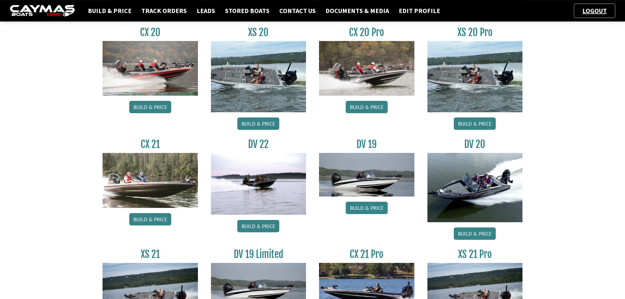
scroll to position [664, 0]
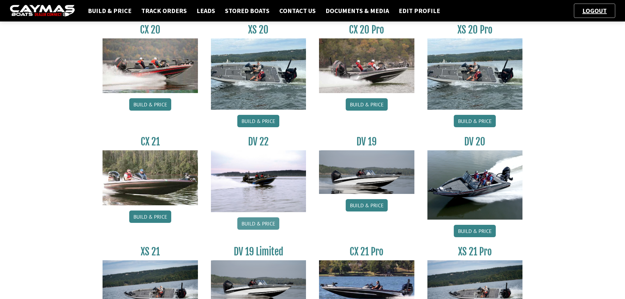
click at [262, 224] on link "Build & Price" at bounding box center [258, 223] width 42 height 12
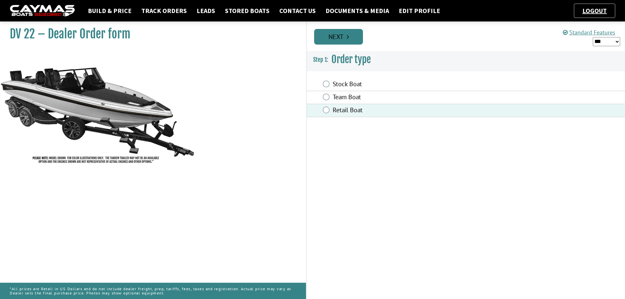
click at [355, 36] on link "Next" at bounding box center [338, 37] width 49 height 16
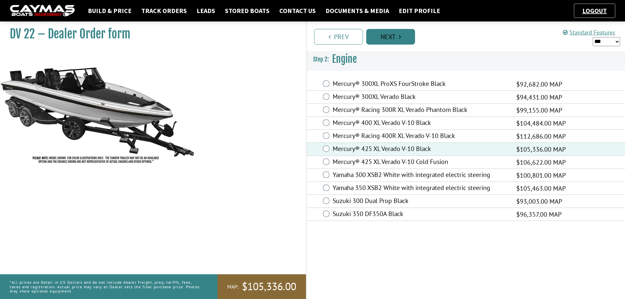
click at [399, 34] on icon "Pagination" at bounding box center [400, 37] width 2 height 7
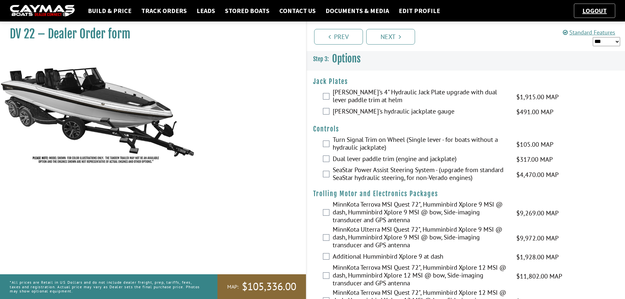
click at [593, 37] on select "*** ****** ******" at bounding box center [606, 41] width 27 height 9
select select "*"
click option "******" at bounding box center [0, 0] width 0 height 0
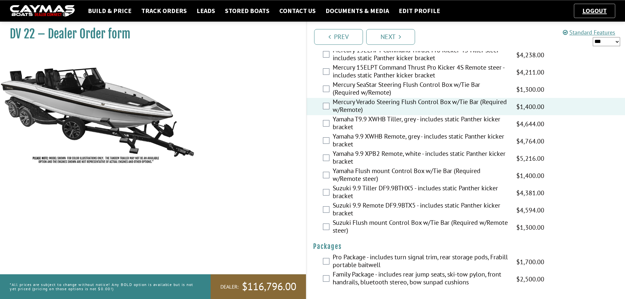
scroll to position [1574, 0]
click at [398, 35] on link "Next" at bounding box center [390, 37] width 49 height 16
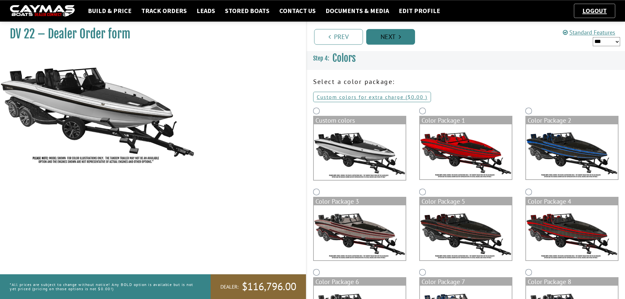
scroll to position [0, 0]
click at [353, 147] on img at bounding box center [360, 153] width 92 height 56
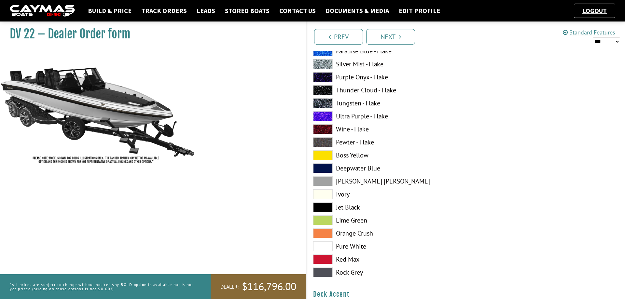
scroll to position [266, 0]
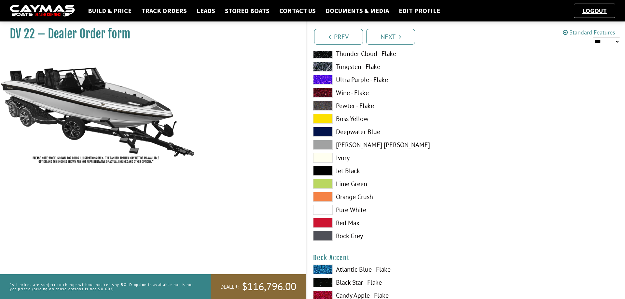
click at [324, 211] on span at bounding box center [323, 210] width 20 height 10
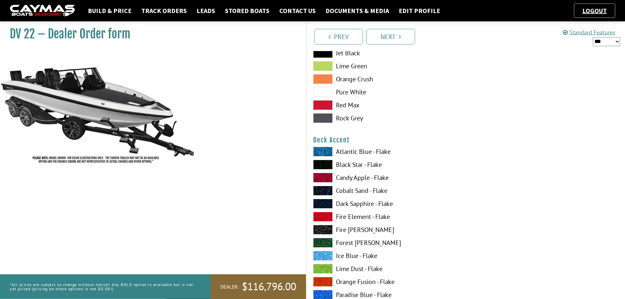
scroll to position [399, 0]
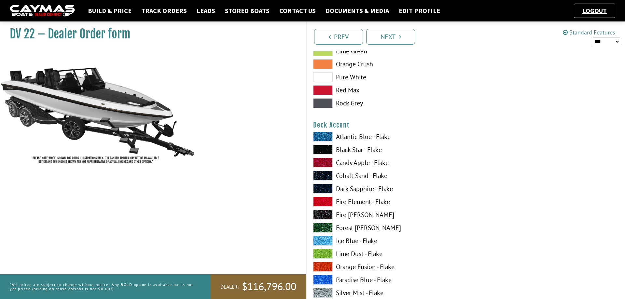
click at [323, 148] on span at bounding box center [323, 150] width 20 height 10
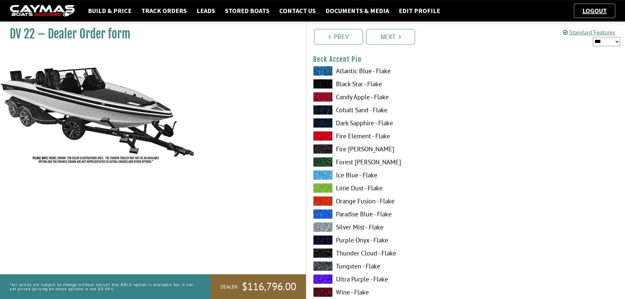
scroll to position [863, 0]
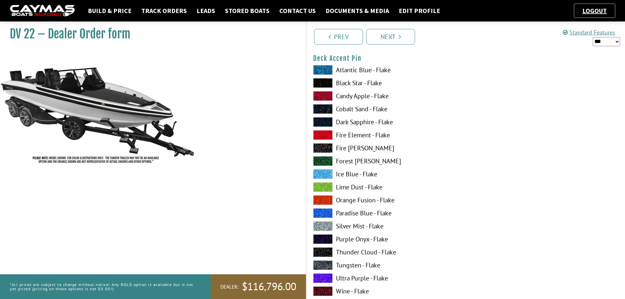
click at [325, 251] on span at bounding box center [323, 252] width 20 height 10
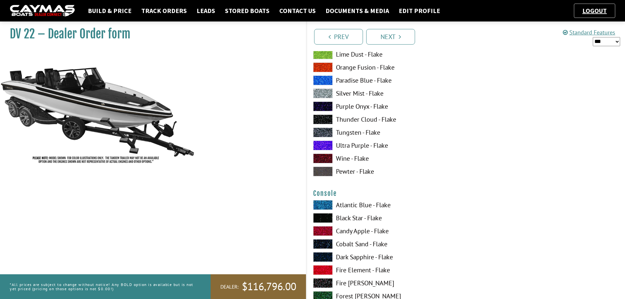
scroll to position [1030, 0]
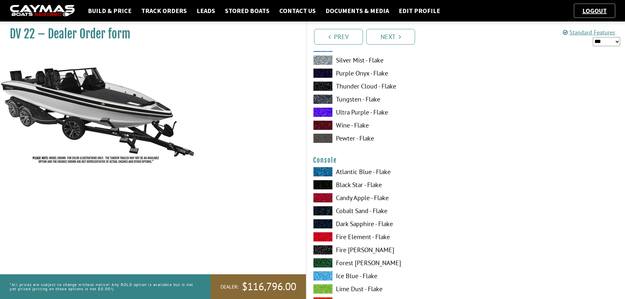
click at [323, 184] on span at bounding box center [323, 185] width 20 height 10
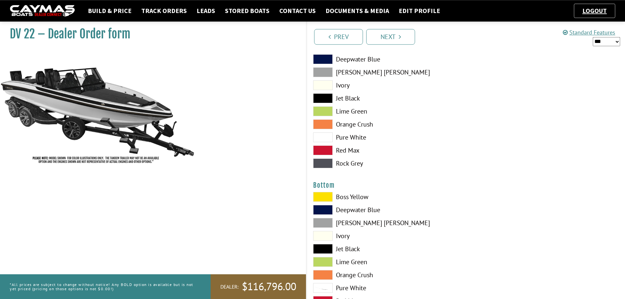
scroll to position [1428, 0]
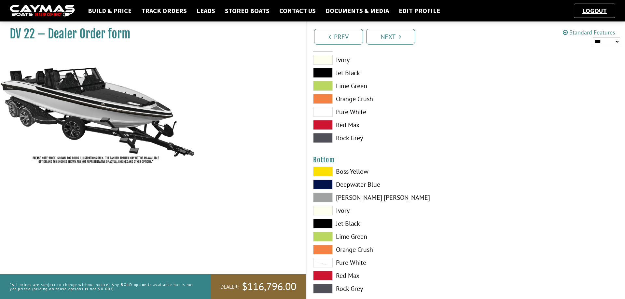
click at [323, 224] on span at bounding box center [323, 224] width 20 height 10
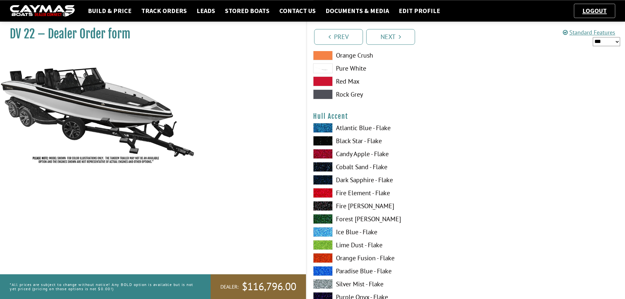
scroll to position [1627, 0]
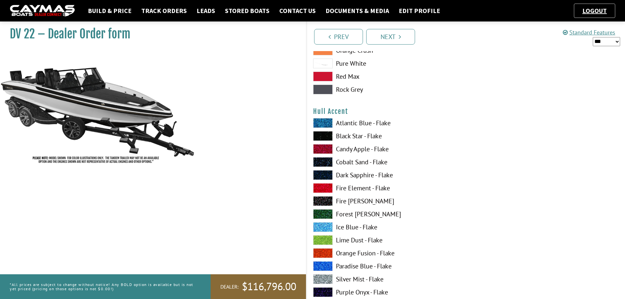
click at [325, 136] on span at bounding box center [323, 136] width 20 height 10
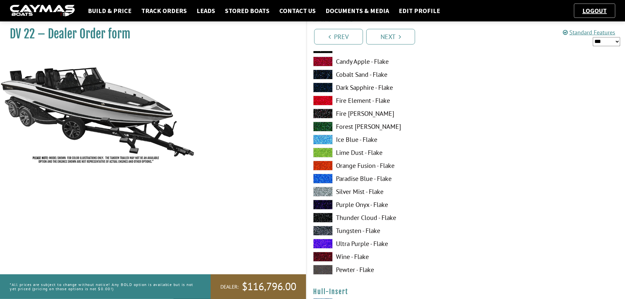
scroll to position [2125, 0]
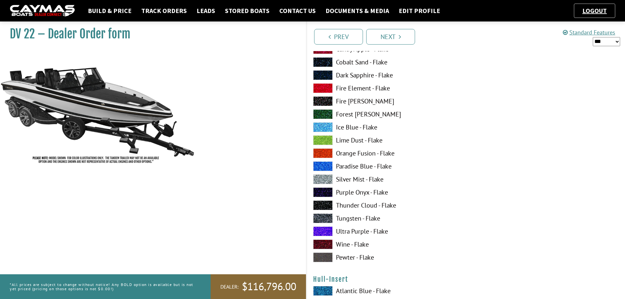
click at [324, 203] on span at bounding box center [323, 206] width 20 height 10
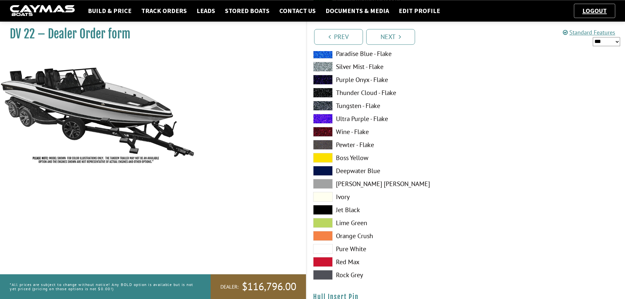
scroll to position [2524, 0]
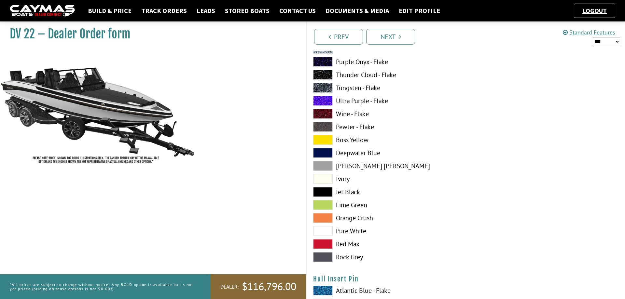
click at [322, 230] on span at bounding box center [323, 231] width 20 height 10
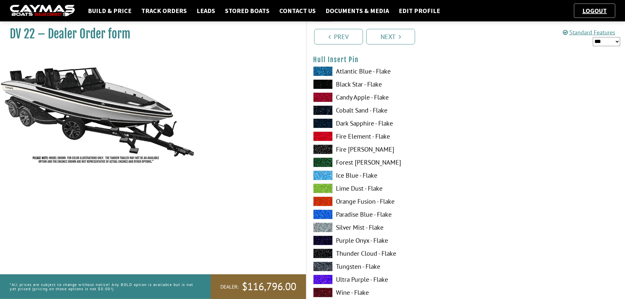
scroll to position [2756, 0]
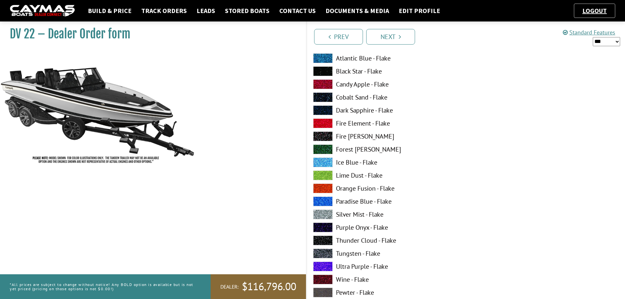
click at [322, 240] on span at bounding box center [323, 241] width 20 height 10
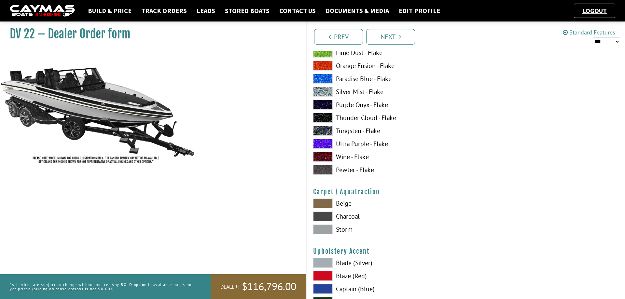
scroll to position [2889, 0]
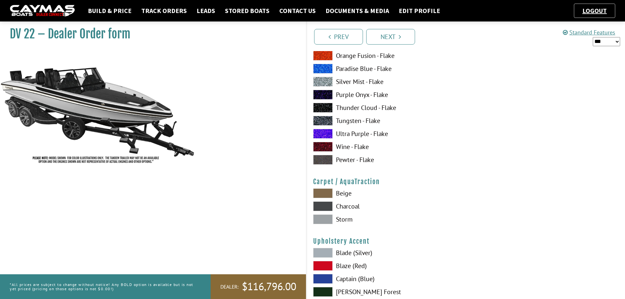
click at [328, 206] on span at bounding box center [323, 207] width 20 height 10
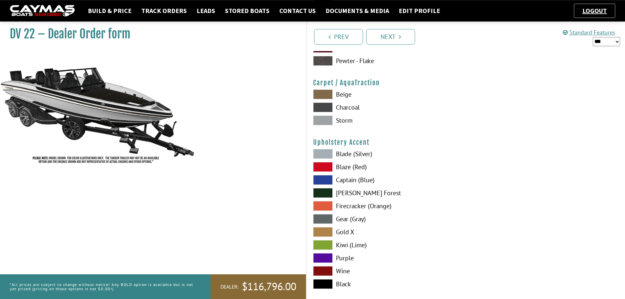
scroll to position [2989, 0]
click at [321, 284] on span at bounding box center [323, 284] width 20 height 10
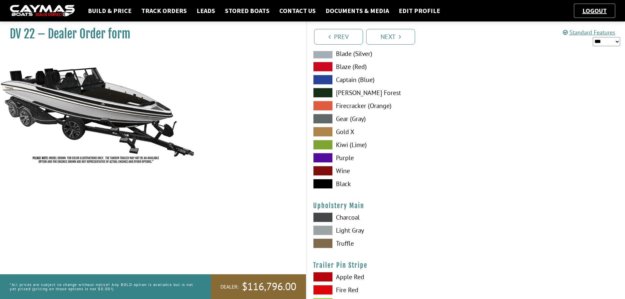
scroll to position [3122, 0]
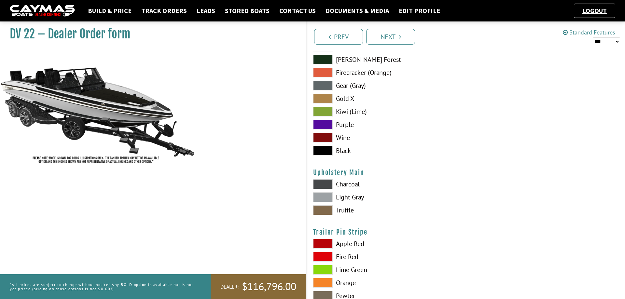
click at [323, 183] on span at bounding box center [323, 184] width 20 height 10
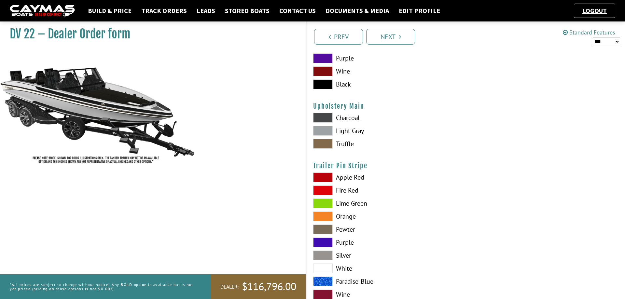
scroll to position [3208, 0]
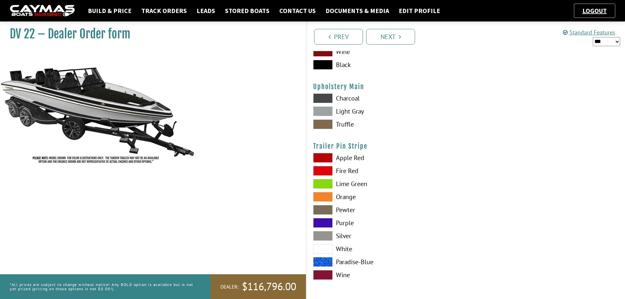
click at [325, 236] on span at bounding box center [323, 236] width 20 height 10
click at [398, 36] on link "Next" at bounding box center [390, 37] width 49 height 16
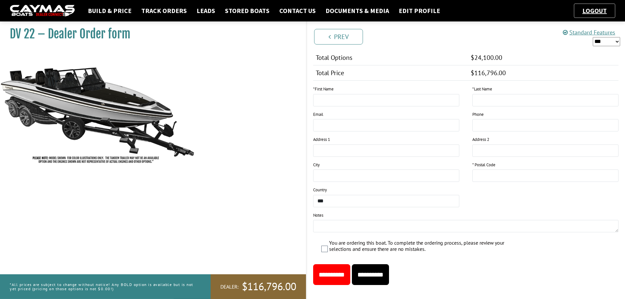
scroll to position [790, 0]
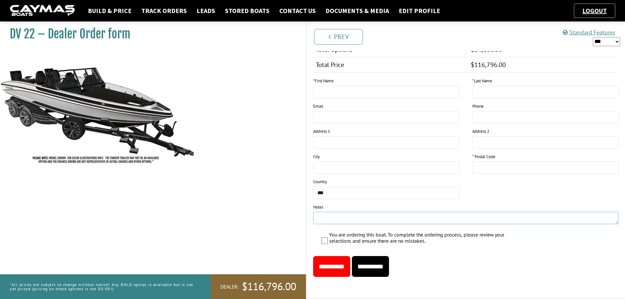
click at [329, 220] on textarea at bounding box center [465, 218] width 305 height 12
type textarea "**********"
click at [337, 267] on input "**********" at bounding box center [331, 266] width 37 height 21
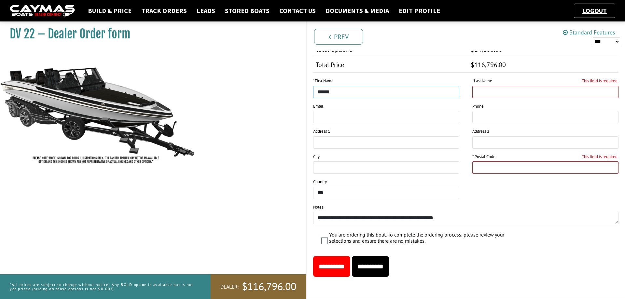
type input "******"
click at [481, 93] on input "This field is required." at bounding box center [545, 92] width 146 height 12
type input "*****"
click at [484, 168] on input "This field is required." at bounding box center [545, 167] width 146 height 12
type input "*****"
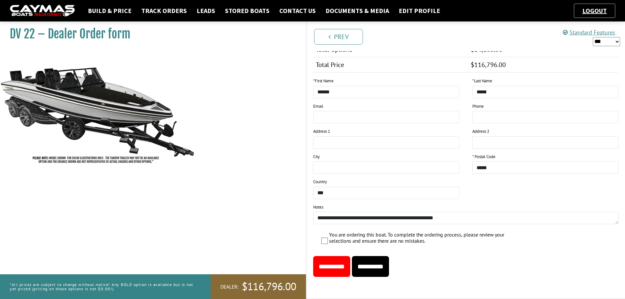
click at [342, 261] on input "**********" at bounding box center [331, 266] width 37 height 21
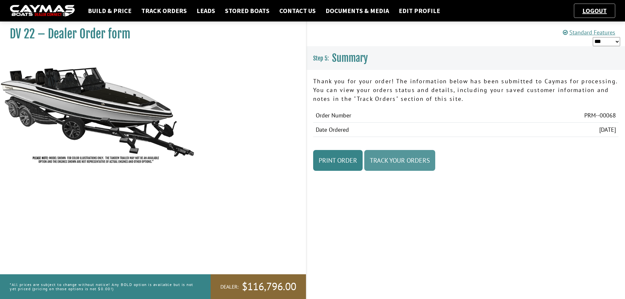
click at [400, 163] on link "Track Your Orders" at bounding box center [399, 160] width 71 height 21
